Goal: Participate in discussion: Engage in conversation with other users on a specific topic

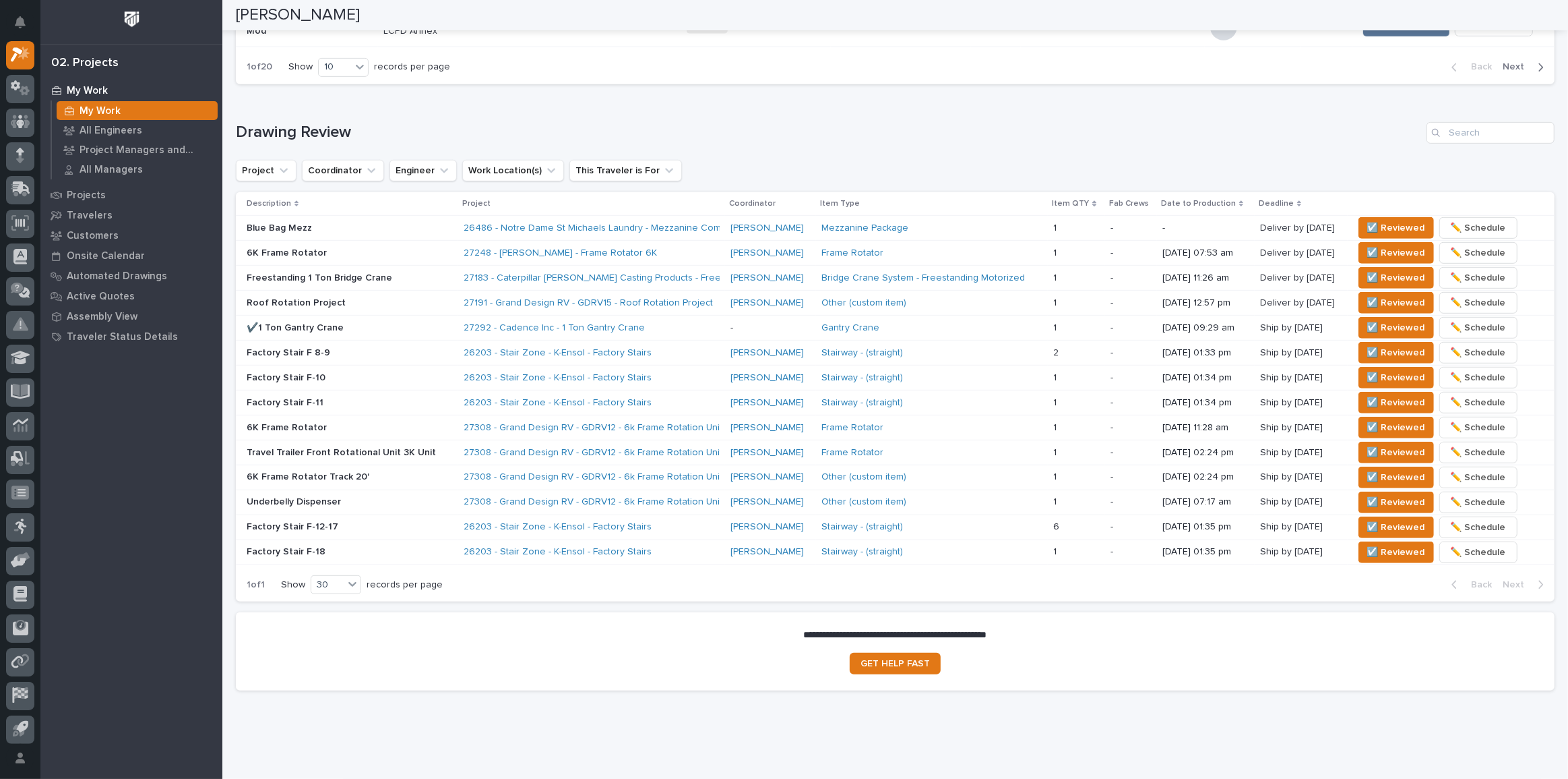
scroll to position [782, 0]
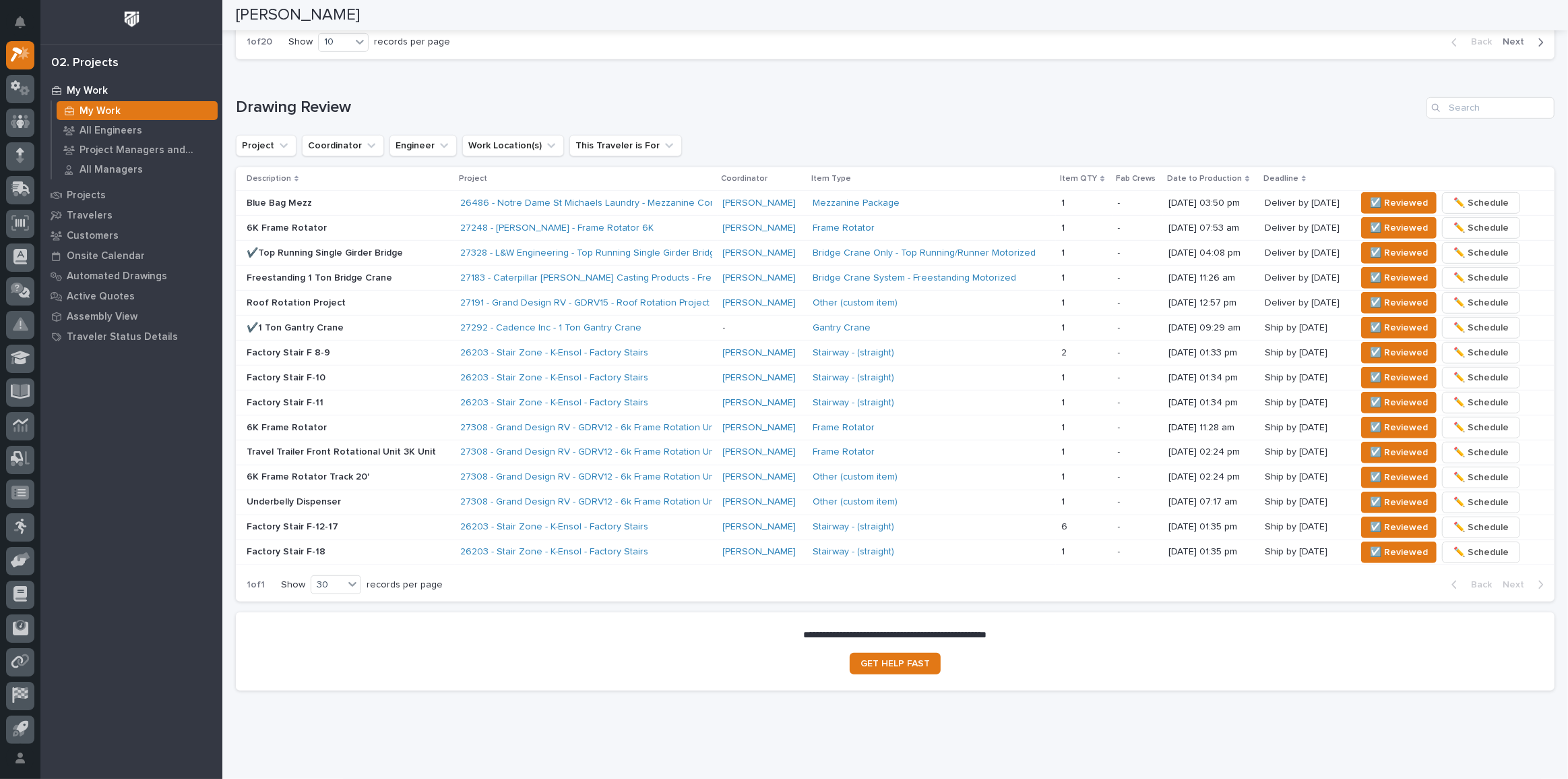
click at [397, 227] on p "6K Frame Rotator" at bounding box center [348, 228] width 203 height 12
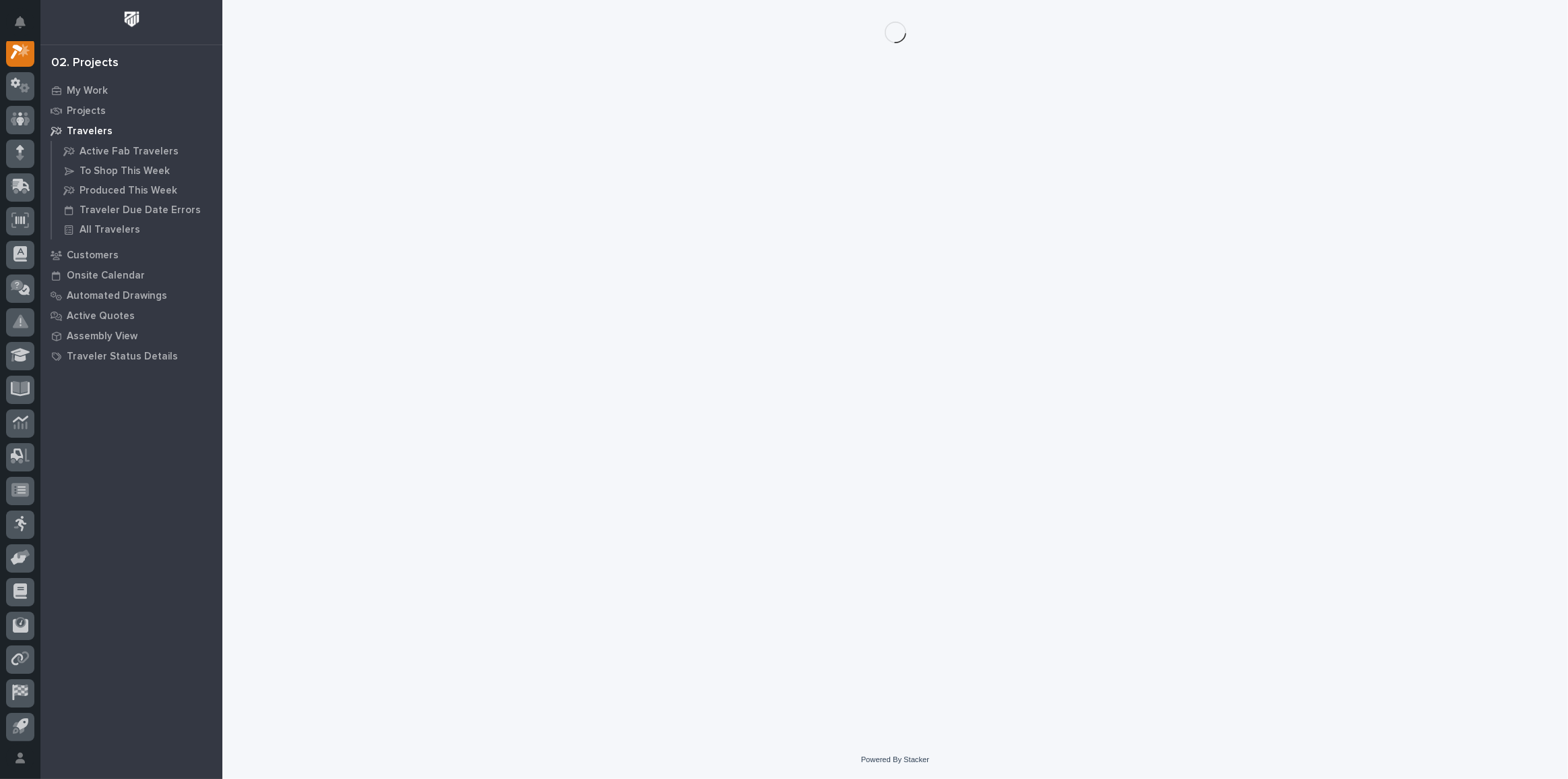
scroll to position [34, 0]
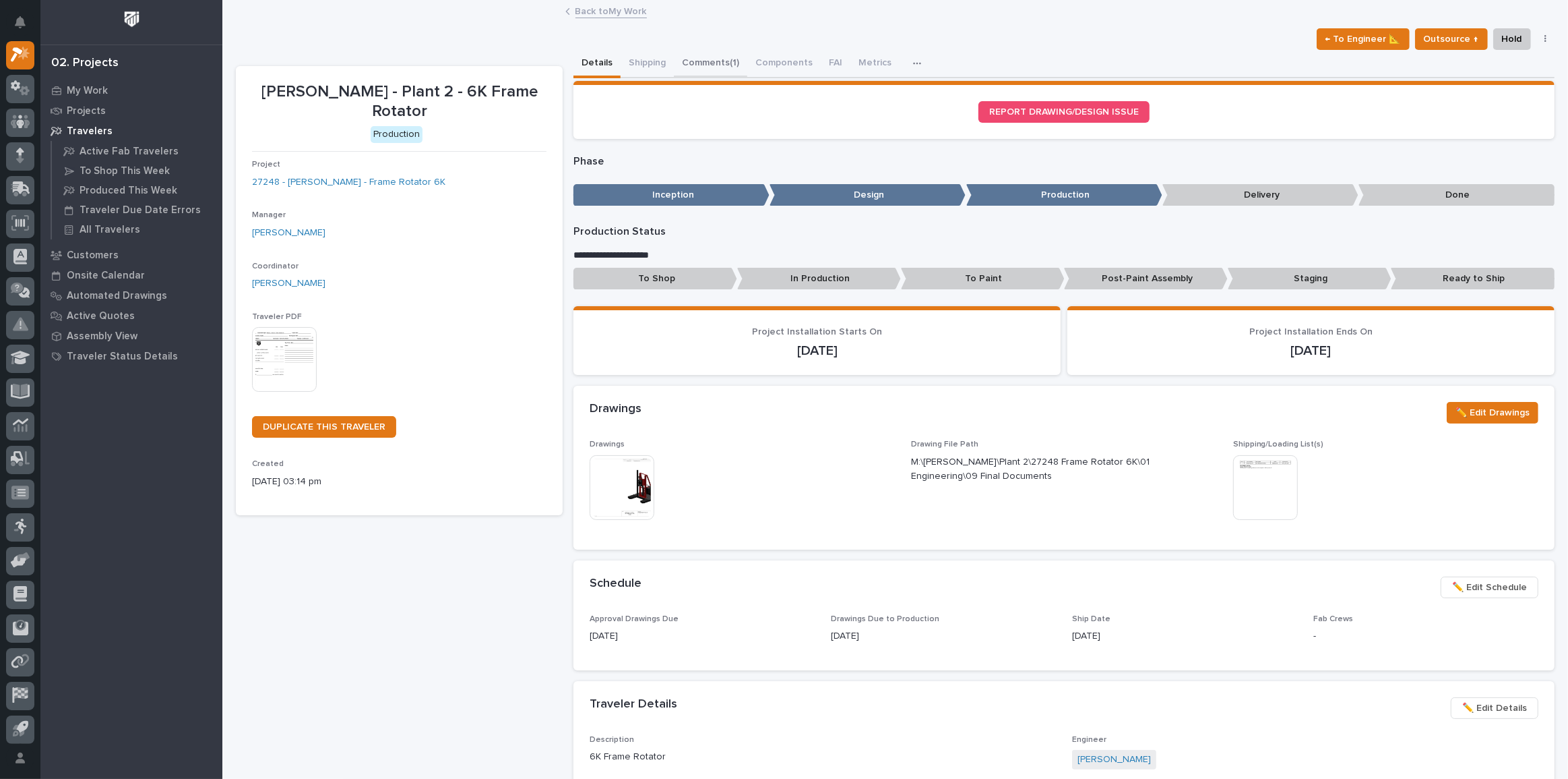
click at [690, 58] on button "Comments (1)" at bounding box center [711, 64] width 74 height 29
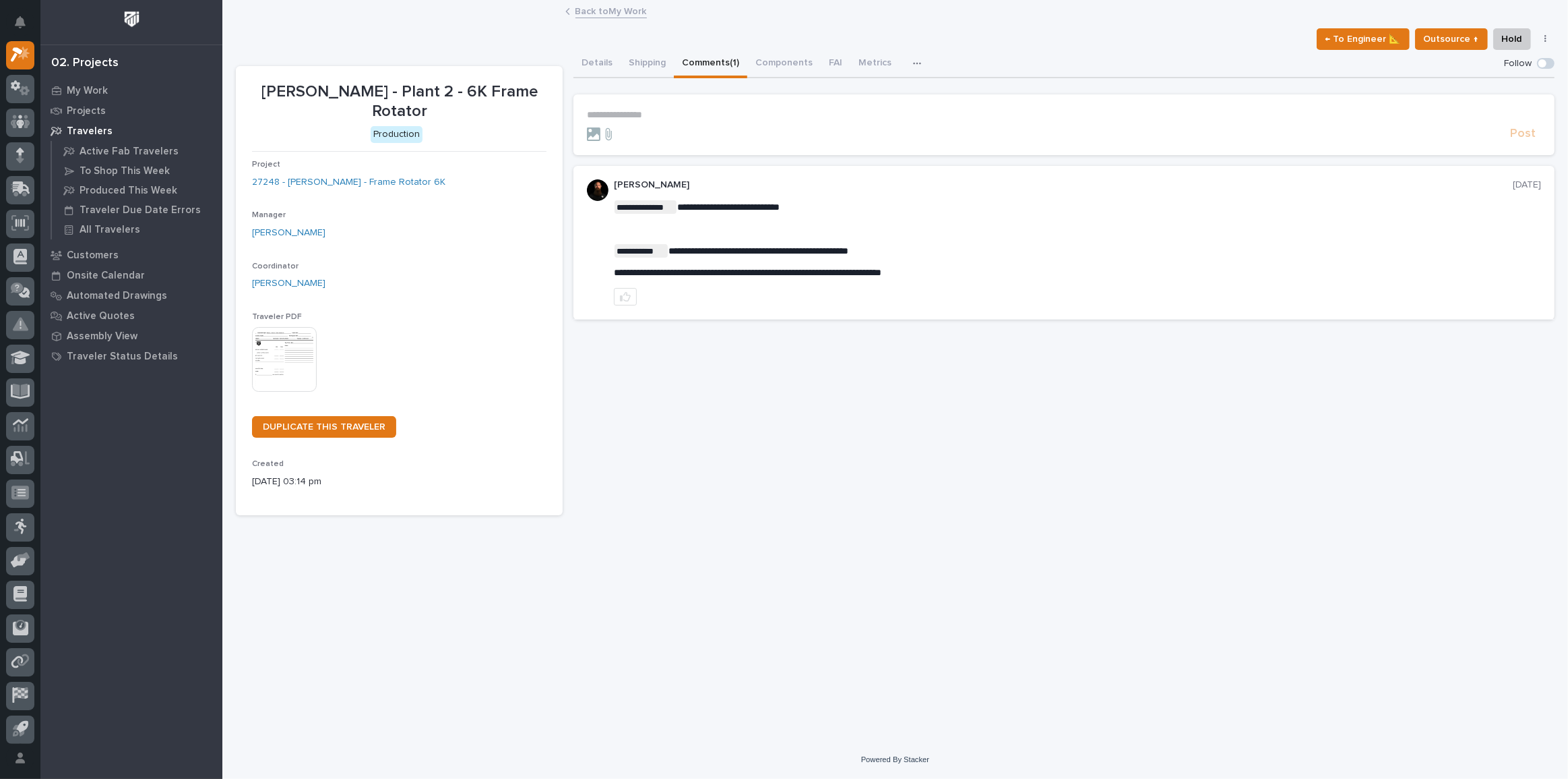
click at [657, 114] on p "**********" at bounding box center [1064, 115] width 954 height 12
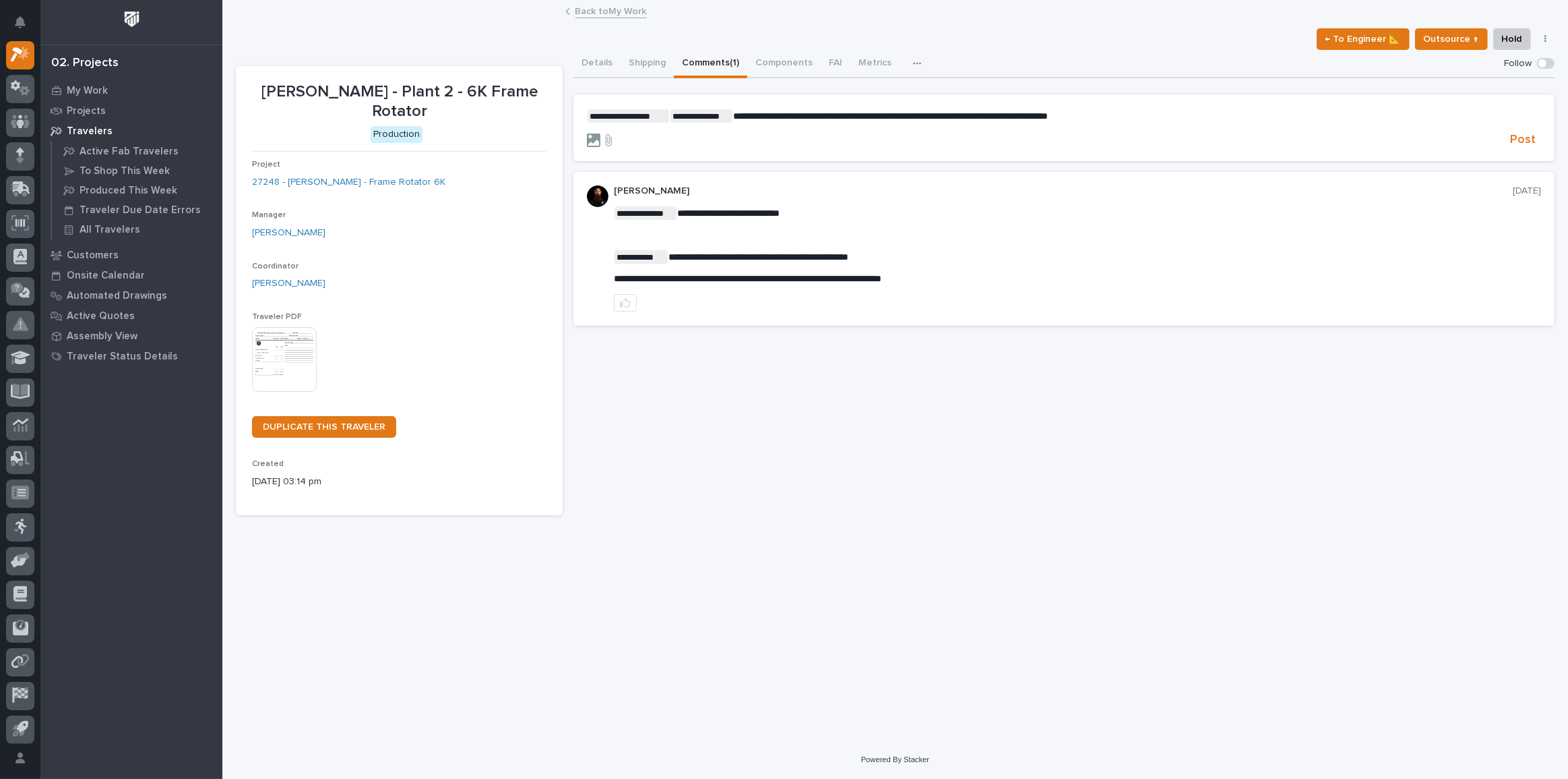
click at [592, 139] on icon at bounding box center [594, 140] width 13 height 13
click at [587, 133] on input "file" at bounding box center [587, 133] width 0 height 0
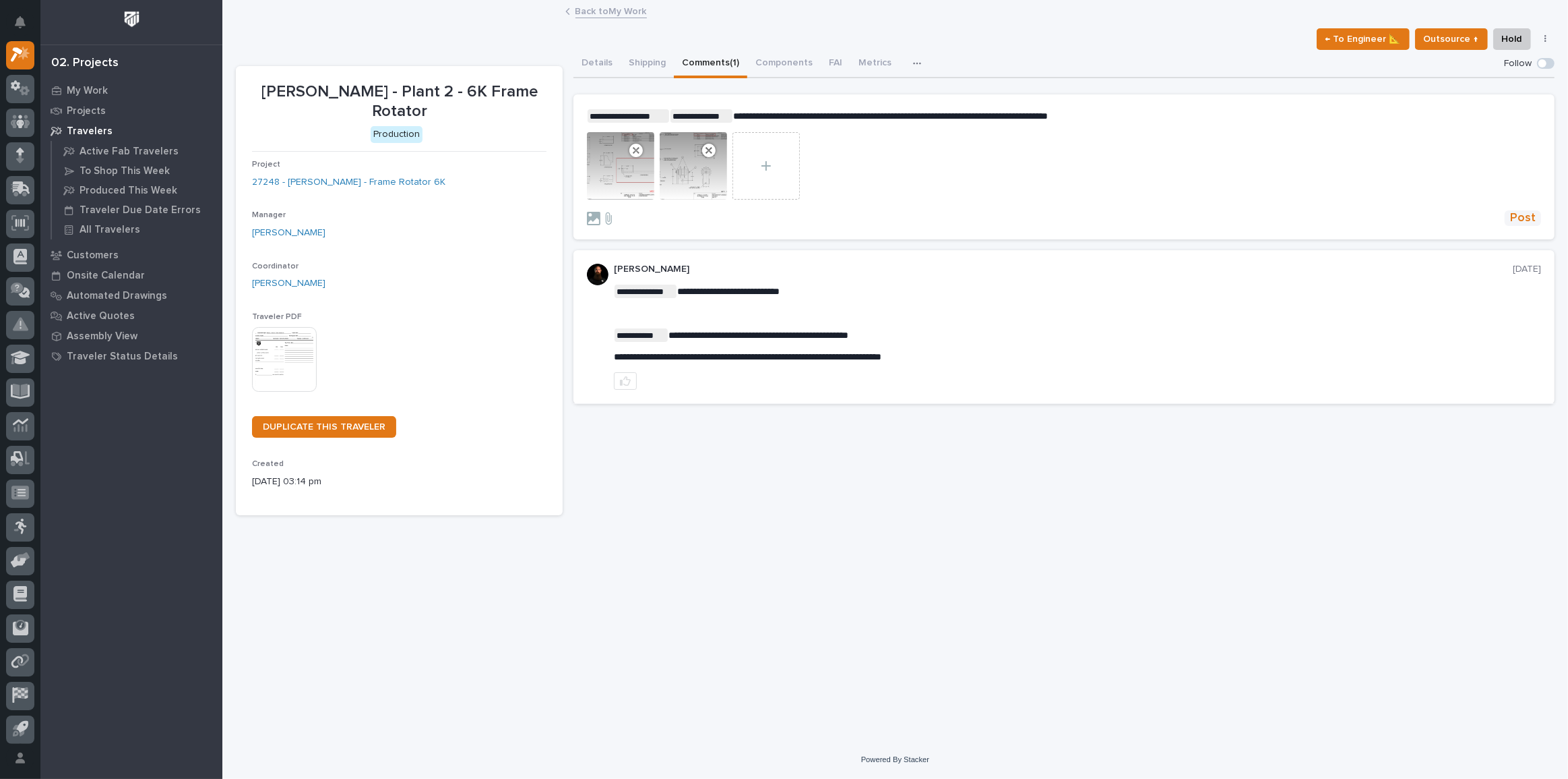
click at [1535, 213] on span "Post" at bounding box center [1523, 218] width 26 height 15
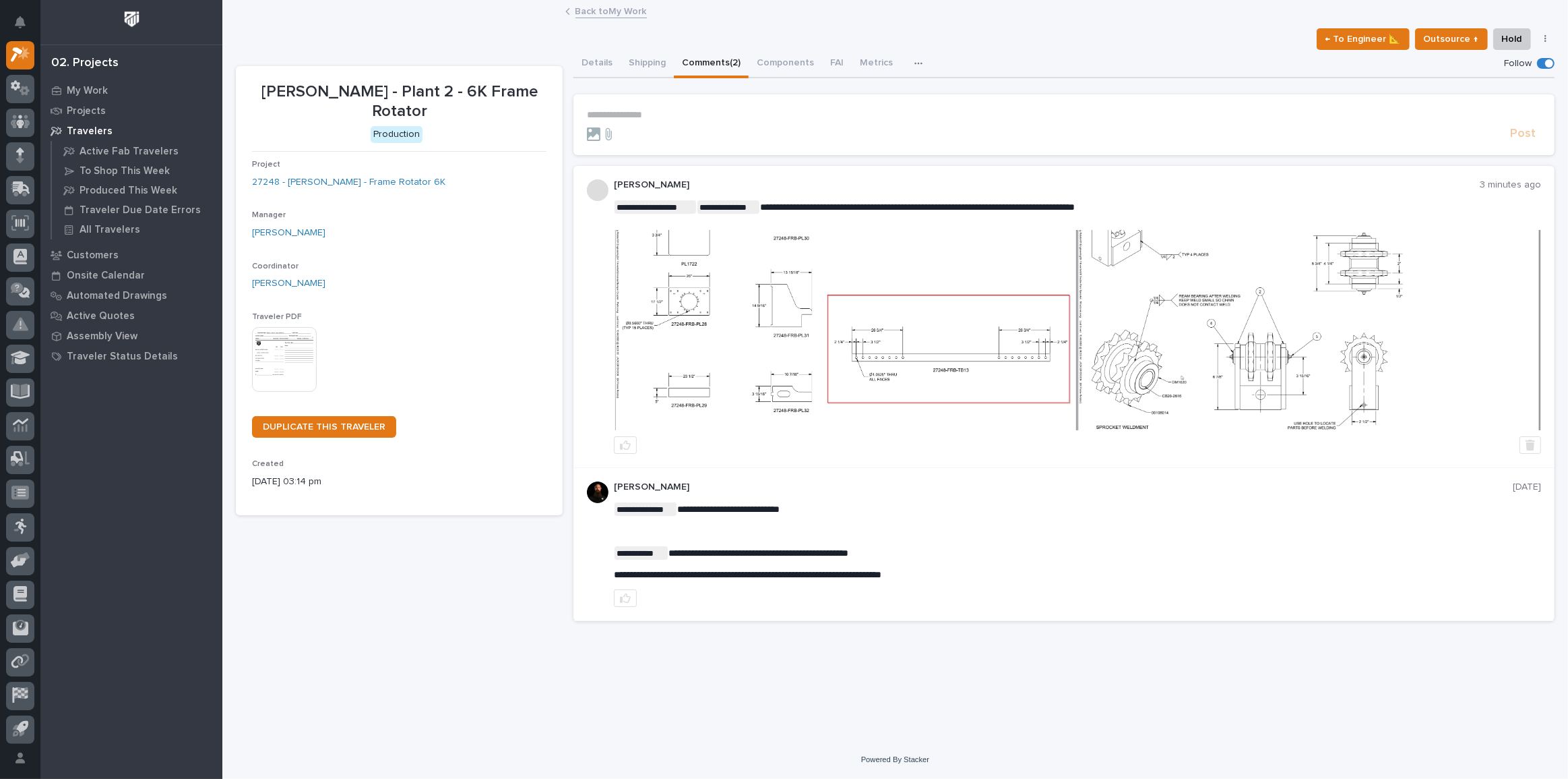
click at [88, 81] on link "My Work" at bounding box center [131, 91] width 182 height 20
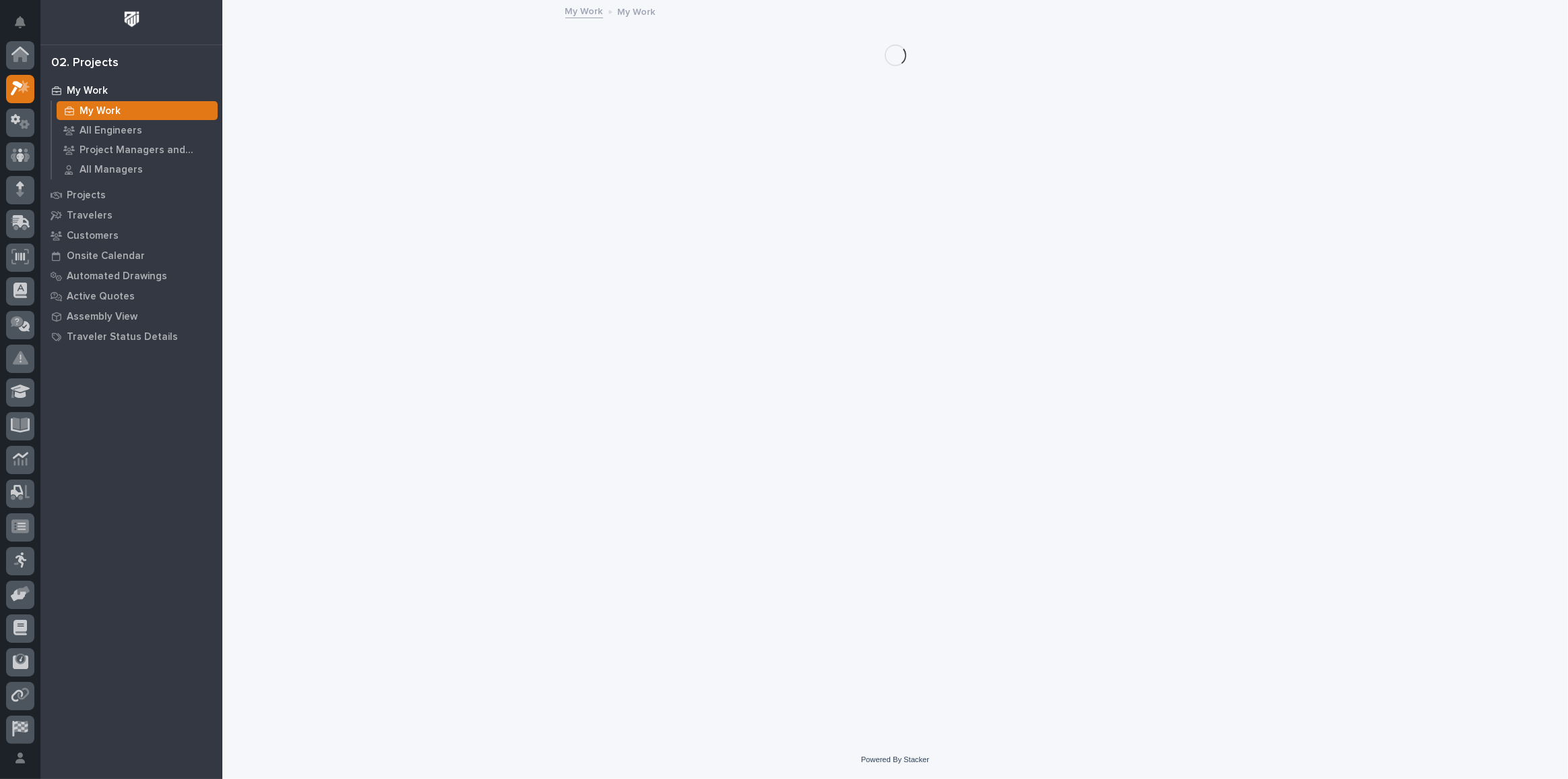
scroll to position [34, 0]
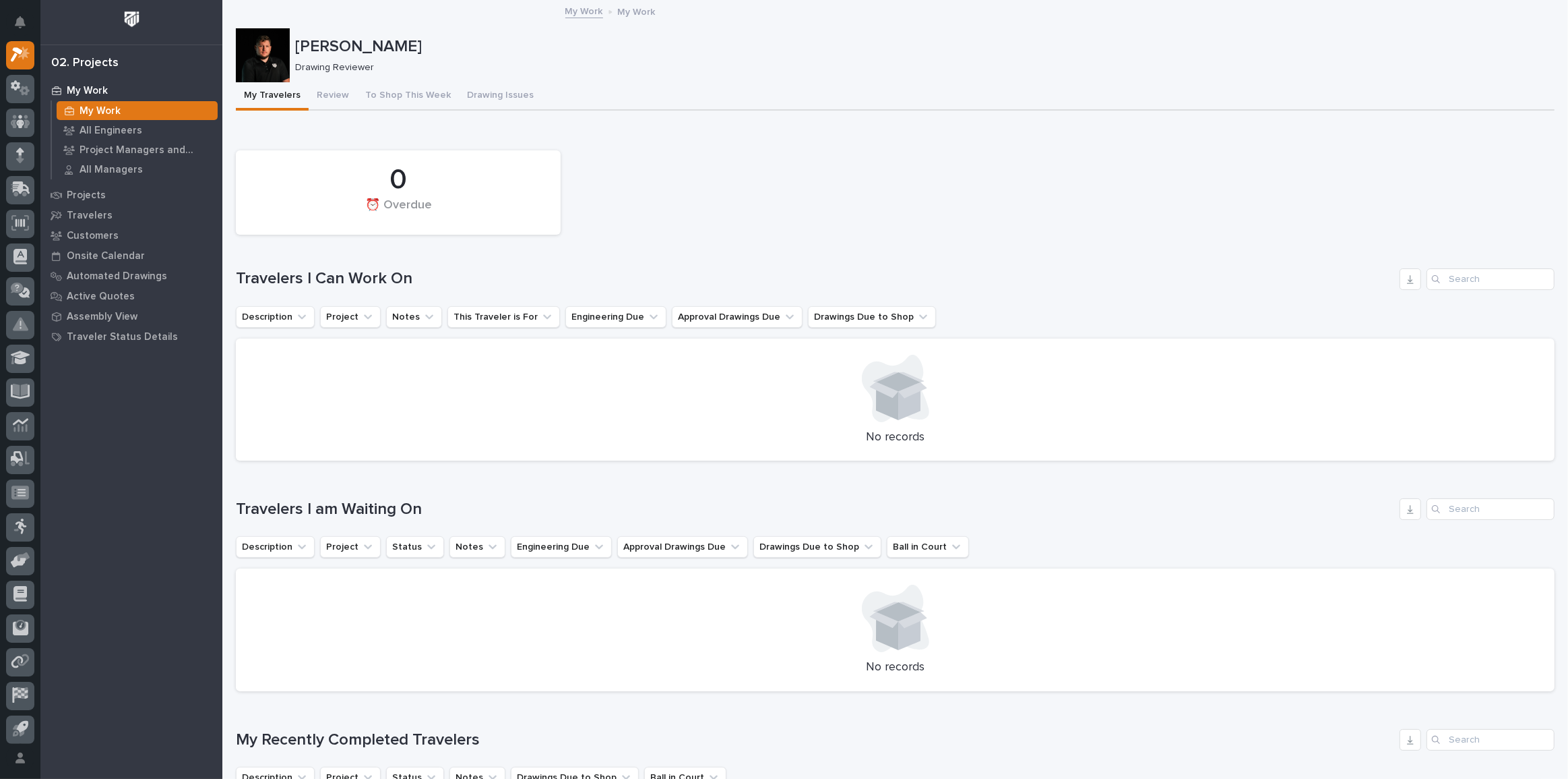
click at [322, 80] on div "[PERSON_NAME] Drawing Reviewer" at bounding box center [895, 55] width 1319 height 54
click at [326, 87] on button "Review" at bounding box center [333, 97] width 49 height 29
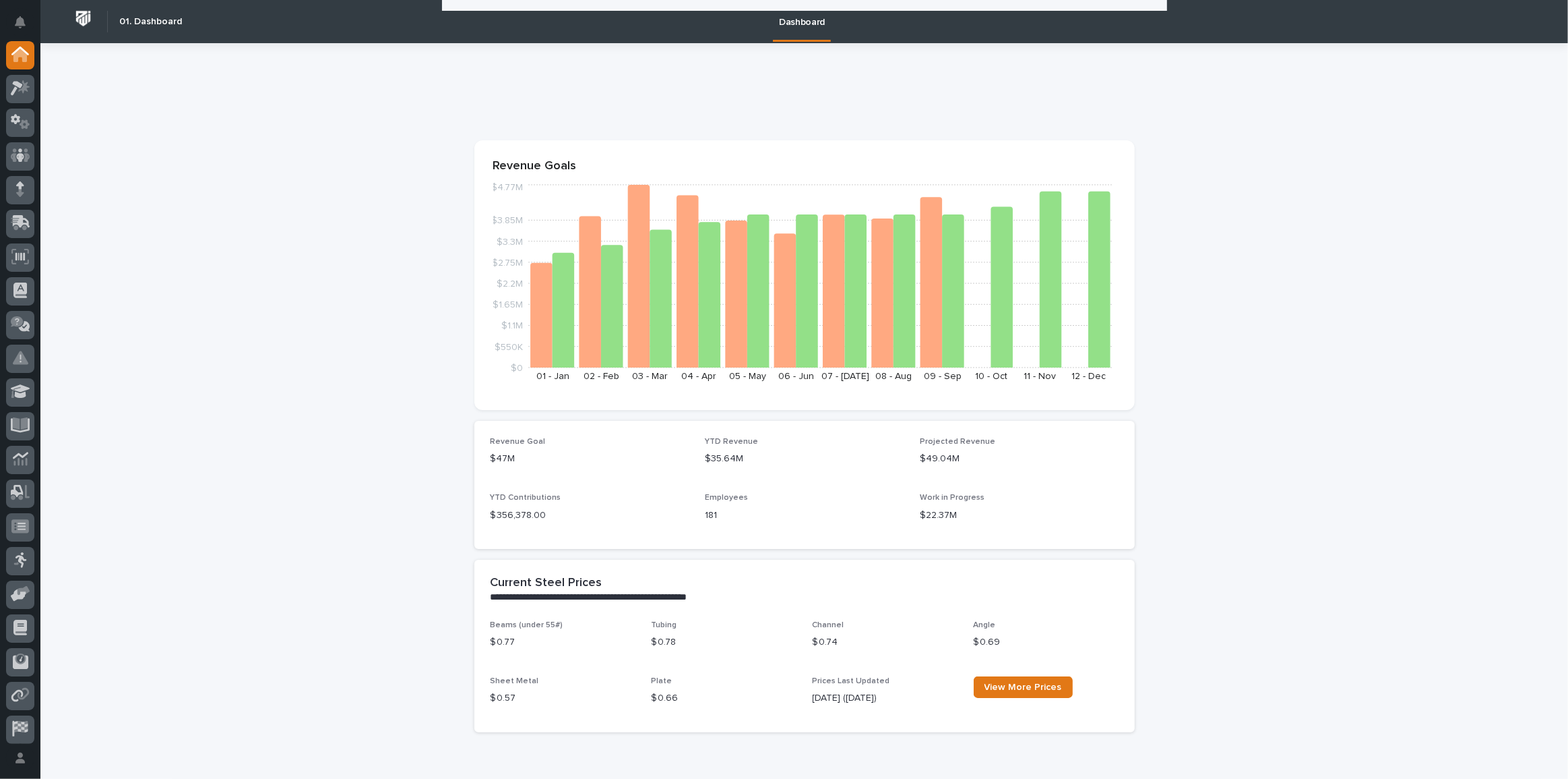
scroll to position [552, 0]
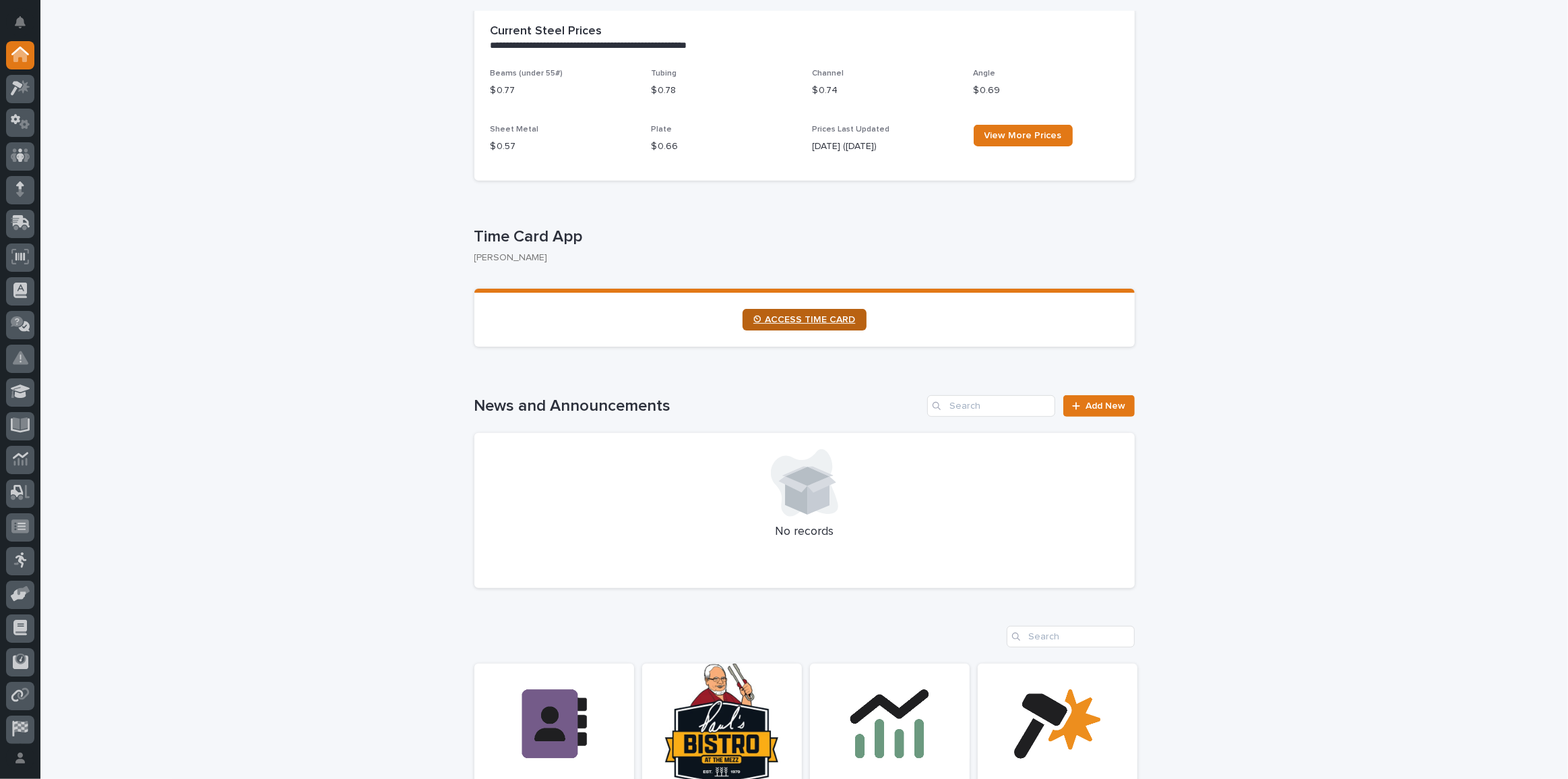
click at [854, 311] on link "⏲ ACCESS TIME CARD" at bounding box center [805, 320] width 124 height 22
